Goal: Transaction & Acquisition: Purchase product/service

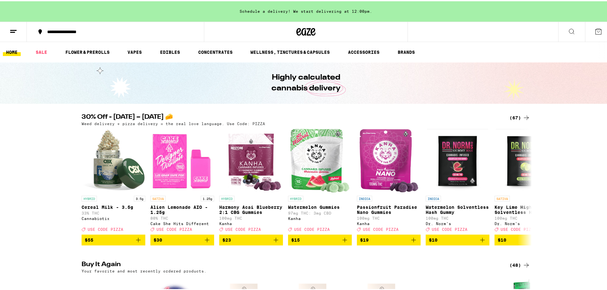
click at [518, 117] on div "(67)" at bounding box center [519, 117] width 21 height 8
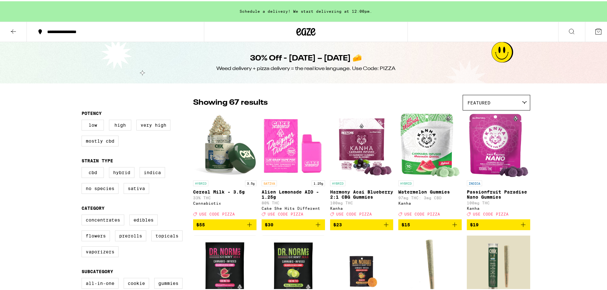
click at [319, 227] on icon "Add to bag" at bounding box center [318, 224] width 8 height 8
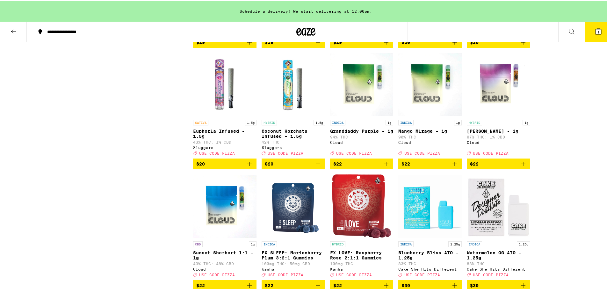
scroll to position [987, 0]
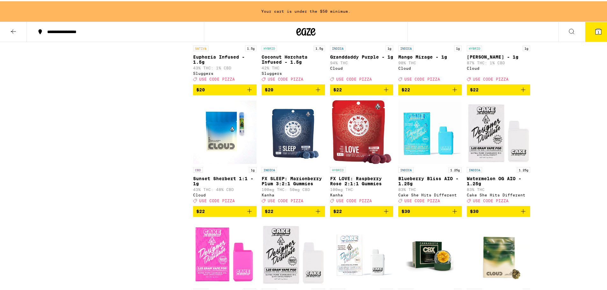
click at [520, 214] on icon "Add to bag" at bounding box center [523, 210] width 8 height 8
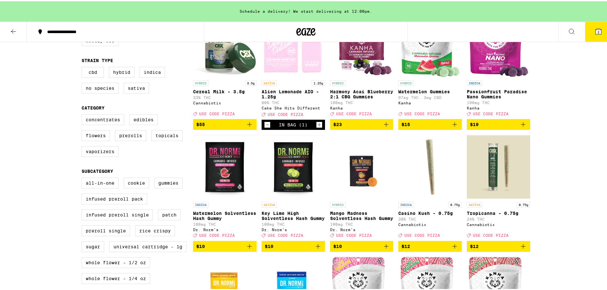
scroll to position [0, 0]
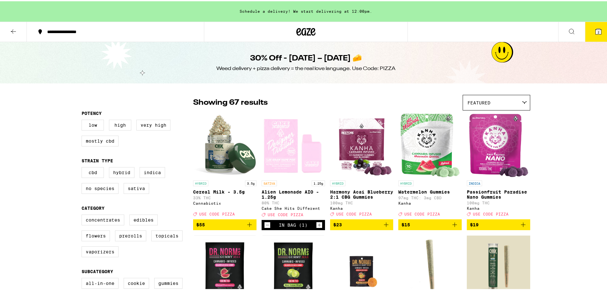
click at [266, 224] on icon "Decrement" at bounding box center [268, 224] width 4 height 0
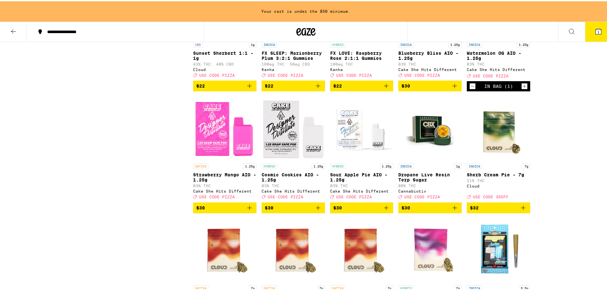
scroll to position [1179, 0]
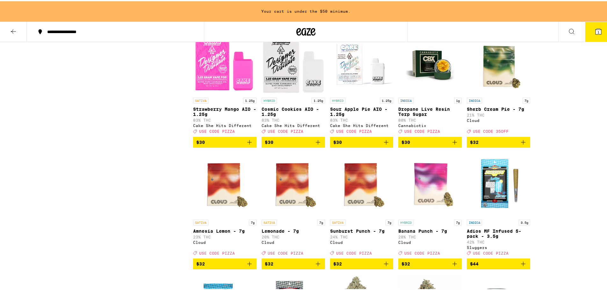
click at [252, 147] on button "$30" at bounding box center [224, 141] width 63 height 11
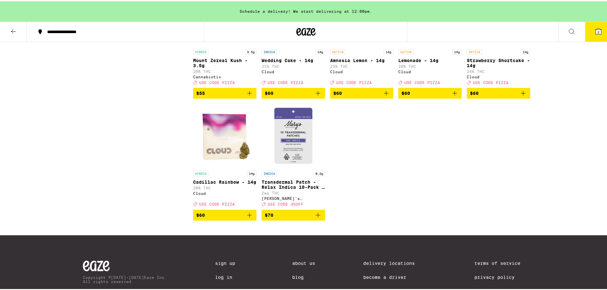
scroll to position [1700, 0]
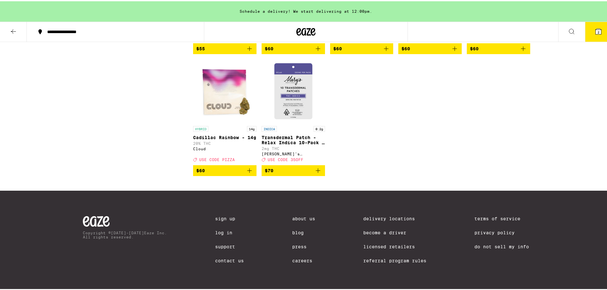
click at [600, 31] on button "2" at bounding box center [598, 31] width 27 height 20
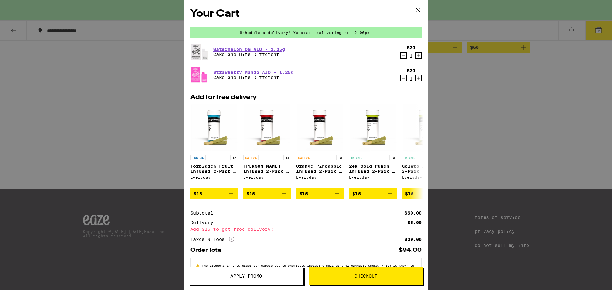
click at [418, 10] on icon at bounding box center [418, 10] width 4 height 4
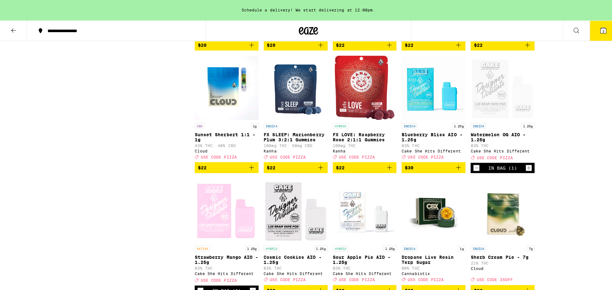
scroll to position [1159, 0]
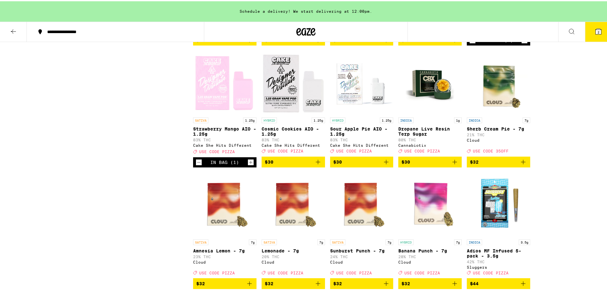
click at [385, 165] on icon "Add to bag" at bounding box center [386, 161] width 8 height 8
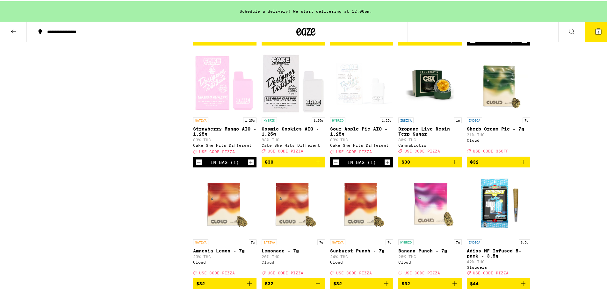
click at [589, 28] on button "3" at bounding box center [598, 31] width 27 height 20
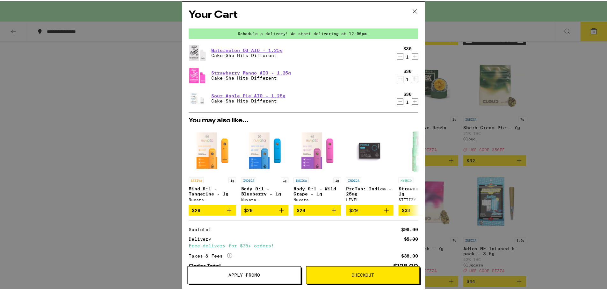
scroll to position [42, 0]
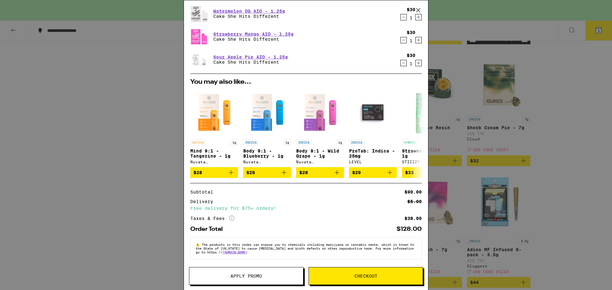
click at [280, 276] on span "Apply Promo" at bounding box center [246, 276] width 114 height 4
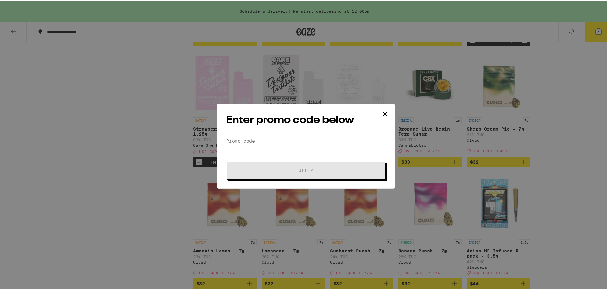
click at [258, 144] on input "Promo Code" at bounding box center [306, 140] width 160 height 10
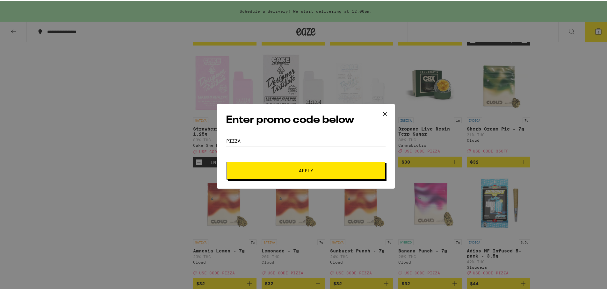
type input "PIZZA"
click at [267, 168] on span "Apply" at bounding box center [305, 169] width 115 height 4
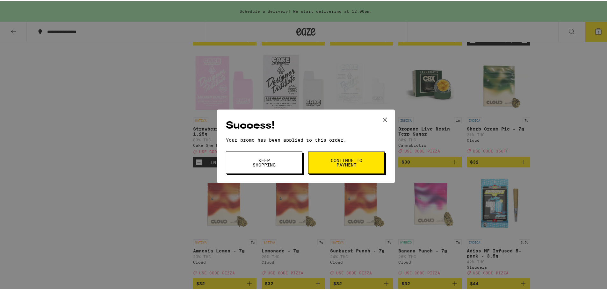
click at [335, 164] on span "Continue to payment" at bounding box center [346, 161] width 32 height 9
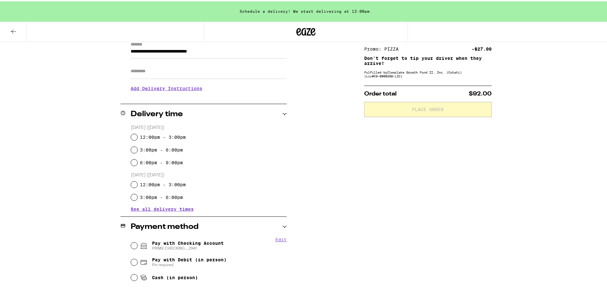
scroll to position [96, 0]
click at [131, 146] on input "3:00pm - 6:00pm" at bounding box center [134, 148] width 6 height 6
radio input "true"
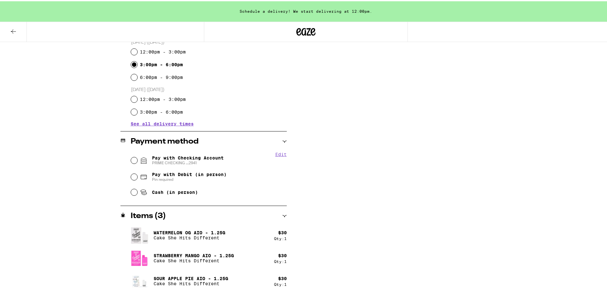
scroll to position [184, 0]
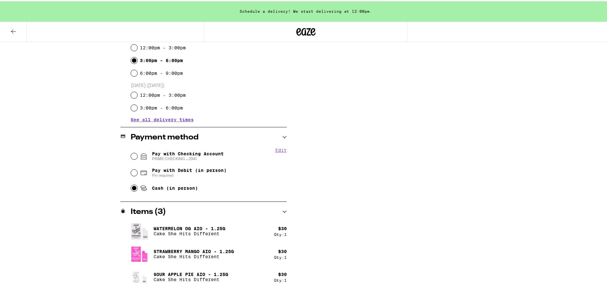
click at [131, 187] on input "Cash (in person)" at bounding box center [134, 187] width 6 height 6
radio input "true"
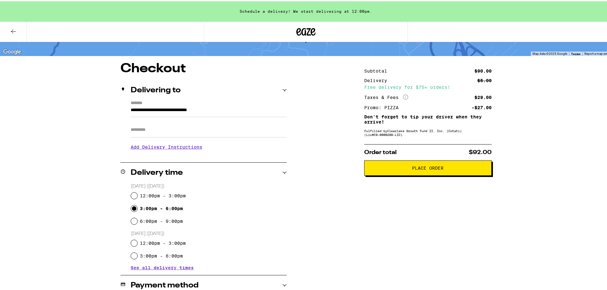
scroll to position [25, 0]
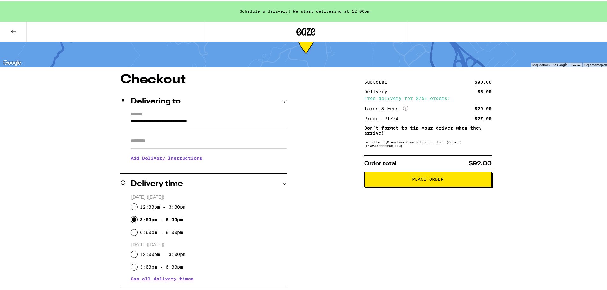
click at [460, 184] on button "Place Order" at bounding box center [427, 177] width 127 height 15
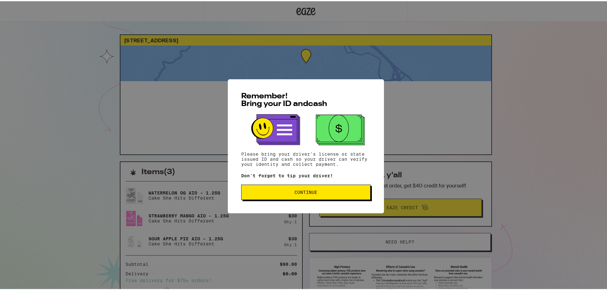
click at [303, 190] on span "Continue" at bounding box center [305, 191] width 23 height 4
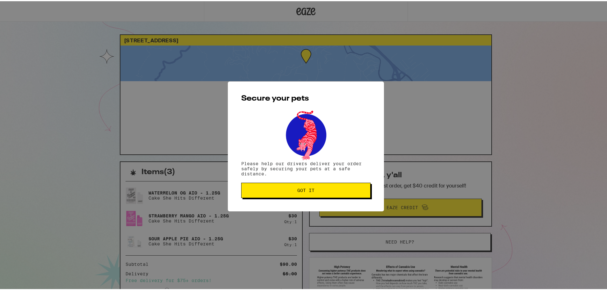
click at [303, 190] on span "Got it" at bounding box center [305, 189] width 17 height 4
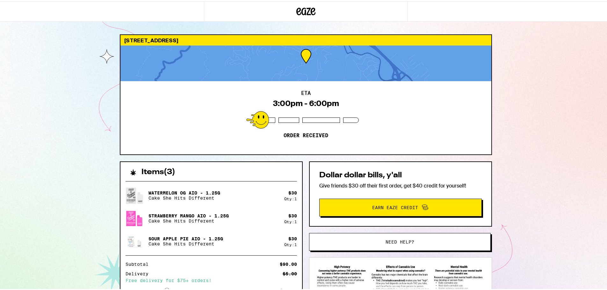
scroll to position [62, 0]
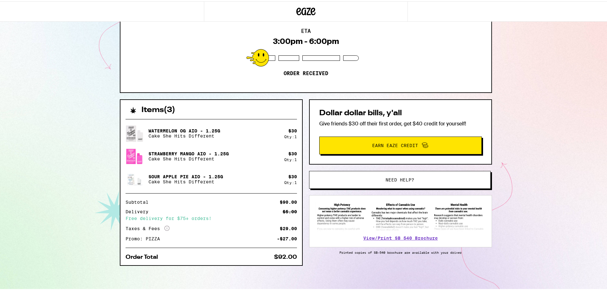
drag, startPoint x: 465, startPoint y: 97, endPoint x: 555, endPoint y: 78, distance: 92.1
click at [555, 78] on div "[GEOGRAPHIC_DATA] 94941 ETA 3:00pm - 6:00pm Order received Items ( 3 ) Watermel…" at bounding box center [306, 114] width 612 height 352
drag, startPoint x: 199, startPoint y: 256, endPoint x: 70, endPoint y: 254, distance: 128.7
click at [70, 254] on div "[GEOGRAPHIC_DATA] 94941 ETA 3:00pm - 6:00pm Order received Items ( 3 ) Watermel…" at bounding box center [306, 114] width 612 height 352
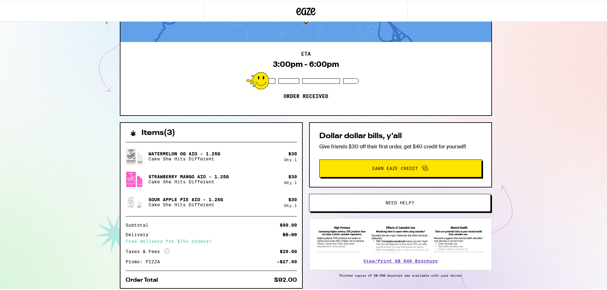
scroll to position [0, 0]
